Goal: Transaction & Acquisition: Download file/media

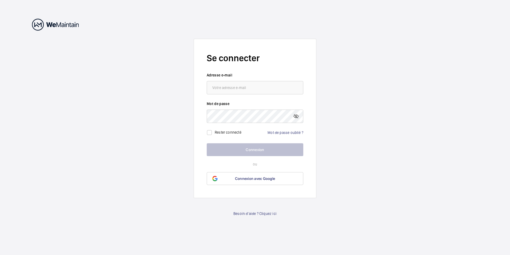
type input "[EMAIL_ADDRESS][DOMAIN_NAME]"
click at [296, 117] on mat-icon at bounding box center [296, 116] width 6 height 6
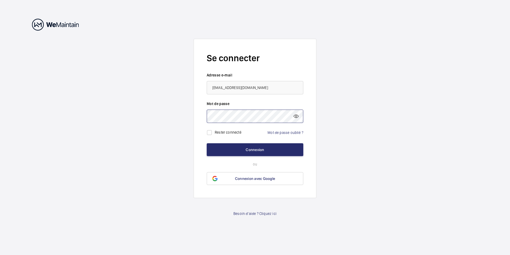
click at [207, 143] on button "Connexion" at bounding box center [255, 149] width 97 height 13
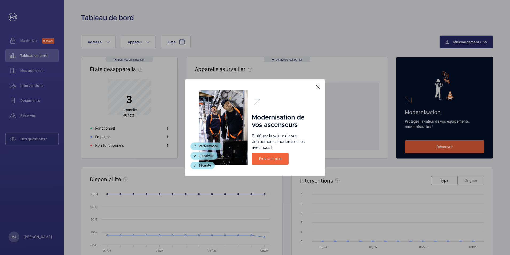
click at [318, 88] on mat-icon at bounding box center [318, 87] width 6 height 6
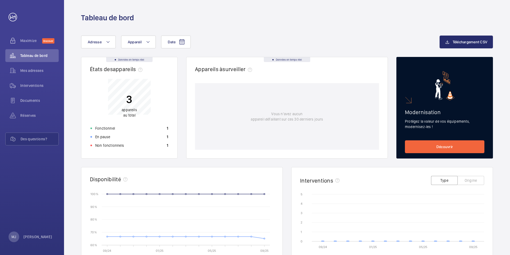
click at [131, 102] on p "3" at bounding box center [129, 98] width 15 height 13
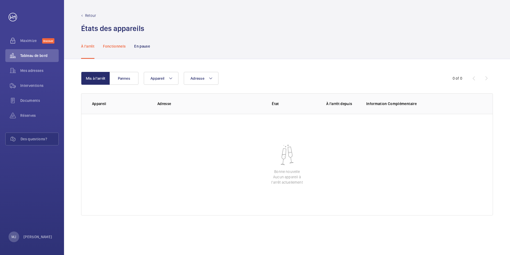
click at [117, 47] on p "Fonctionnels" at bounding box center [114, 45] width 23 height 5
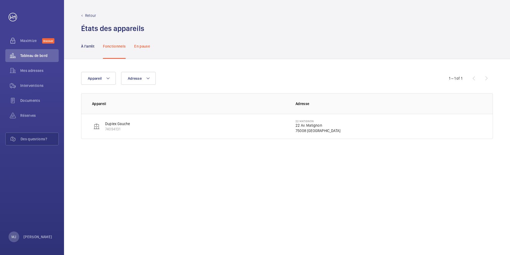
click at [142, 45] on p "En pause" at bounding box center [142, 45] width 16 height 5
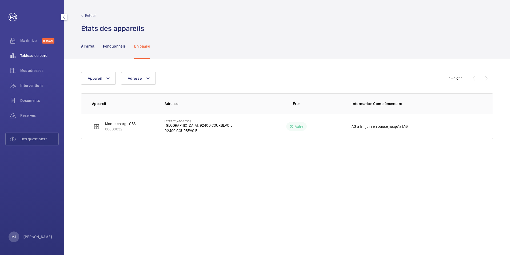
click at [29, 55] on span "Tableau de bord" at bounding box center [39, 55] width 38 height 5
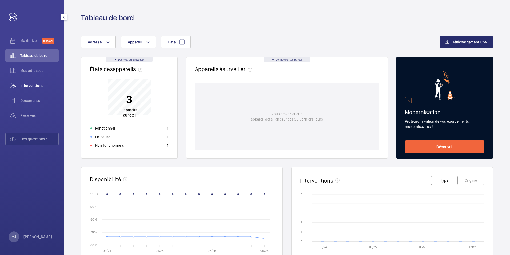
click at [37, 84] on span "Interventions" at bounding box center [39, 85] width 38 height 5
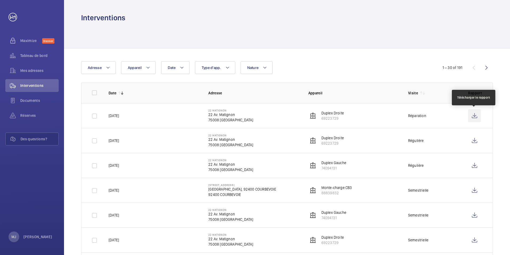
click at [478, 115] on wm-front-icon-button at bounding box center [474, 115] width 13 height 13
